Goal: Task Accomplishment & Management: Manage account settings

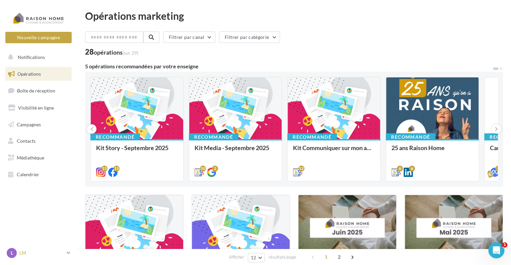
click at [29, 249] on div "L LM [PERSON_NAME][EMAIL_ADDRESS][DOMAIN_NAME]" at bounding box center [35, 253] width 57 height 10
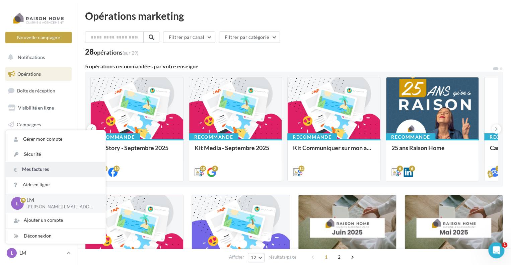
click at [46, 171] on link "Mes factures" at bounding box center [56, 169] width 100 height 15
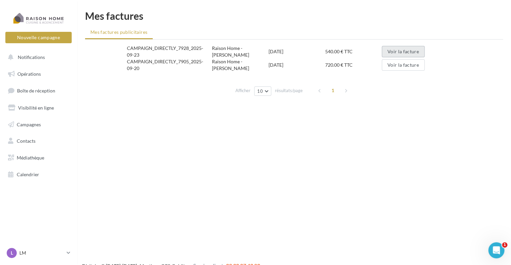
click at [395, 53] on button "Voir la facture" at bounding box center [402, 51] width 43 height 11
click at [24, 249] on div "L LM [PERSON_NAME][EMAIL_ADDRESS][DOMAIN_NAME]" at bounding box center [35, 253] width 57 height 10
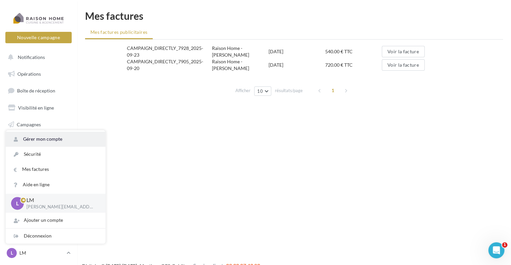
click at [54, 142] on link "Gérer mon compte" at bounding box center [56, 138] width 100 height 15
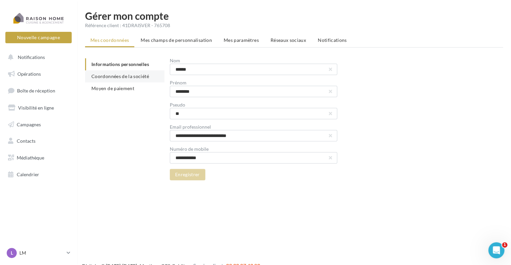
click at [143, 76] on span "Coordonnées de la société" at bounding box center [120, 76] width 58 height 6
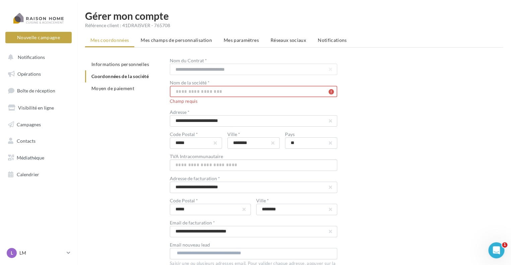
click at [214, 90] on input "text" at bounding box center [253, 91] width 167 height 11
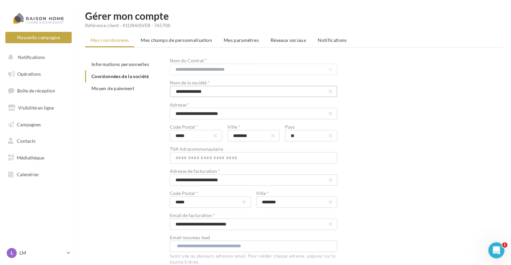
type input "**********"
click at [410, 123] on div "**********" at bounding box center [336, 187] width 333 height 259
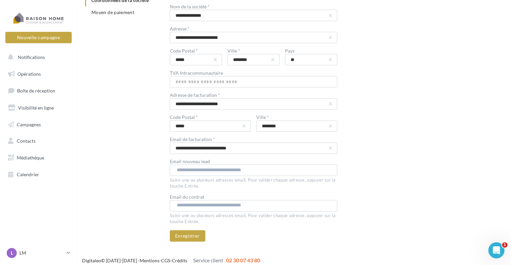
scroll to position [81, 0]
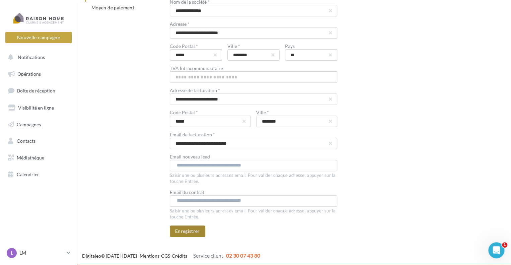
click at [196, 232] on button "Enregistrer" at bounding box center [187, 230] width 35 height 11
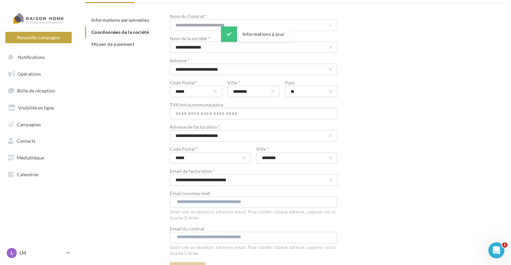
scroll to position [0, 0]
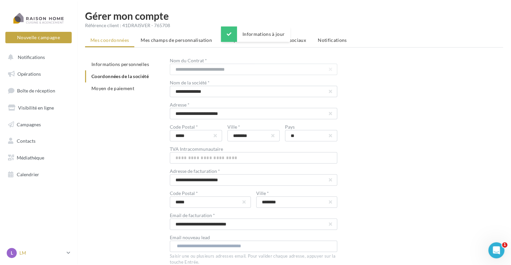
click at [24, 251] on p "LM" at bounding box center [41, 252] width 44 height 7
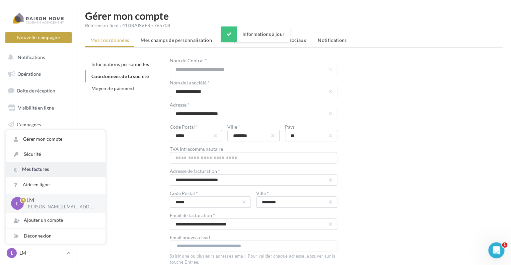
click at [49, 169] on link "Mes factures" at bounding box center [56, 169] width 100 height 15
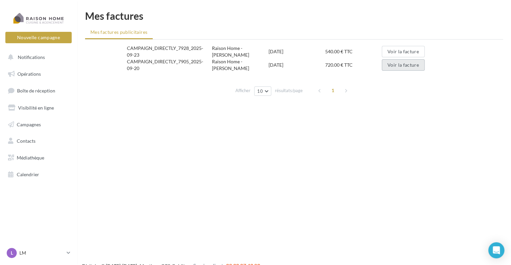
click at [389, 65] on button "Voir la facture" at bounding box center [402, 64] width 43 height 11
click at [396, 64] on button "Voir la facture" at bounding box center [402, 64] width 43 height 11
click at [39, 128] on link "Campagnes" at bounding box center [38, 124] width 69 height 14
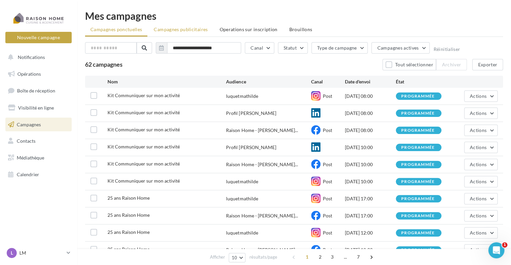
click at [185, 26] on span "Campagnes publicitaires" at bounding box center [181, 29] width 54 height 6
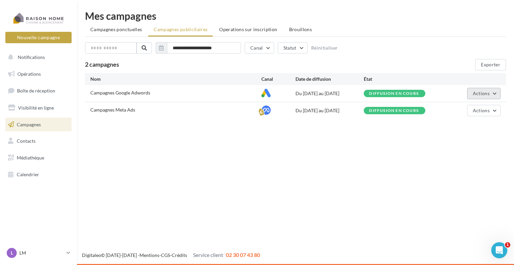
click at [487, 95] on span "Actions" at bounding box center [481, 93] width 17 height 6
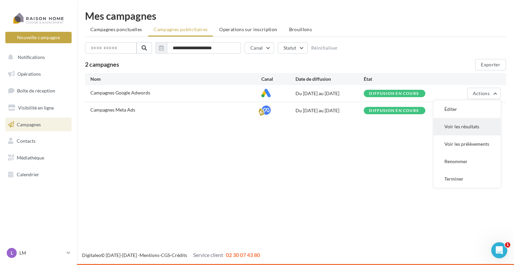
click at [471, 125] on button "Voir les résultats" at bounding box center [467, 126] width 67 height 17
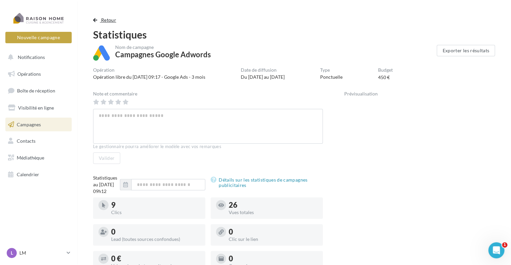
click at [108, 19] on span "Retour" at bounding box center [108, 20] width 15 height 6
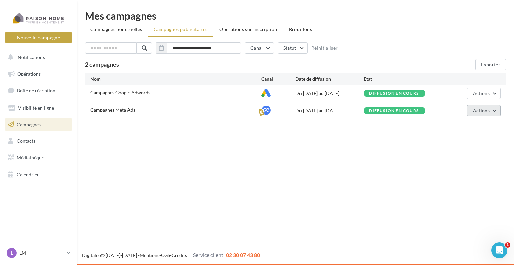
click at [482, 108] on span "Actions" at bounding box center [481, 110] width 17 height 6
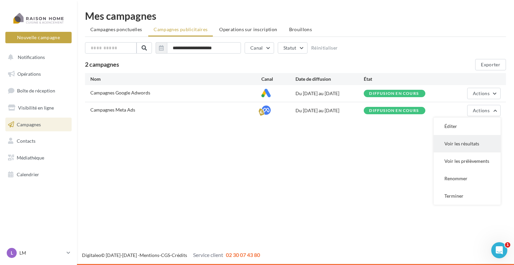
click at [475, 140] on button "Voir les résultats" at bounding box center [467, 143] width 67 height 17
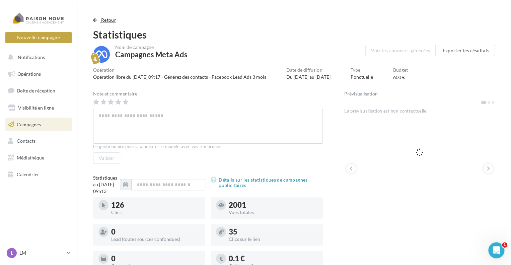
click at [108, 21] on span "Retour" at bounding box center [108, 20] width 15 height 6
